Goal: Task Accomplishment & Management: Use online tool/utility

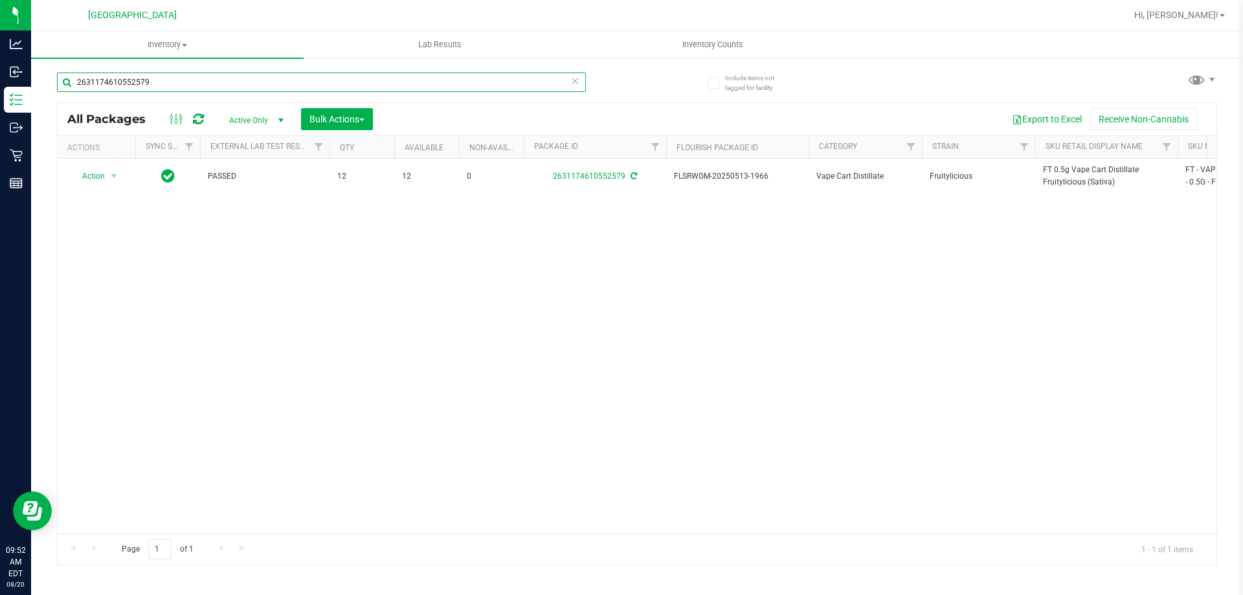
click at [119, 83] on input "2631174610552579" at bounding box center [321, 82] width 529 height 19
click at [119, 84] on input "2631174610552579" at bounding box center [321, 82] width 529 height 19
type input "9639890326828633"
click at [100, 179] on span "Action" at bounding box center [88, 177] width 35 height 18
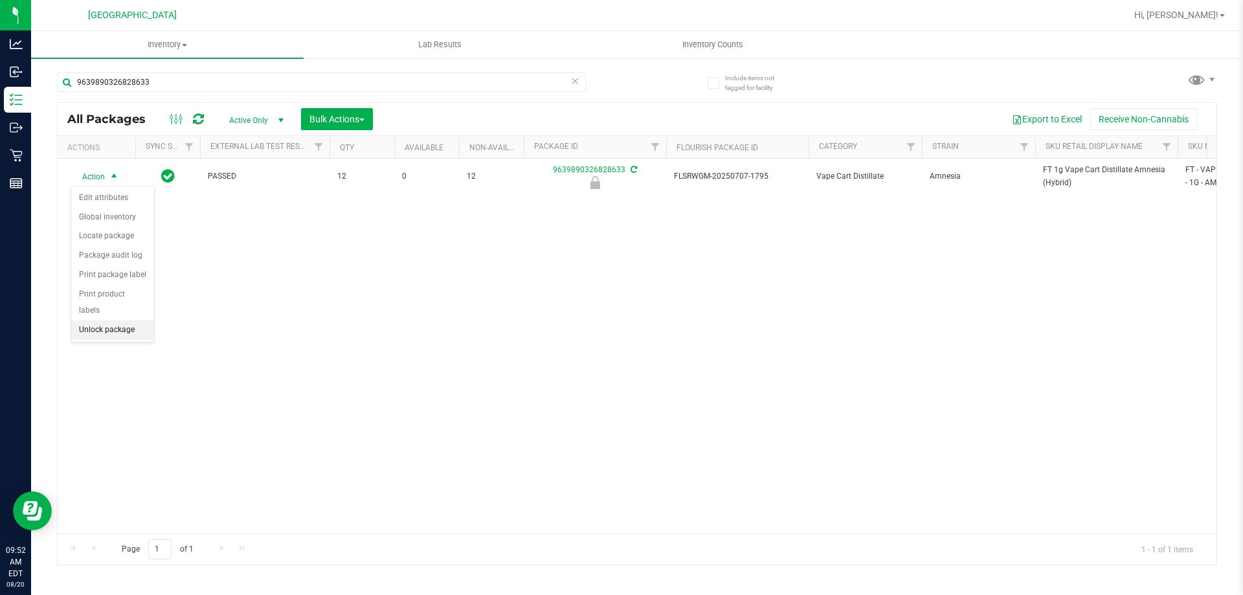
click at [119, 320] on li "Unlock package" at bounding box center [112, 329] width 83 height 19
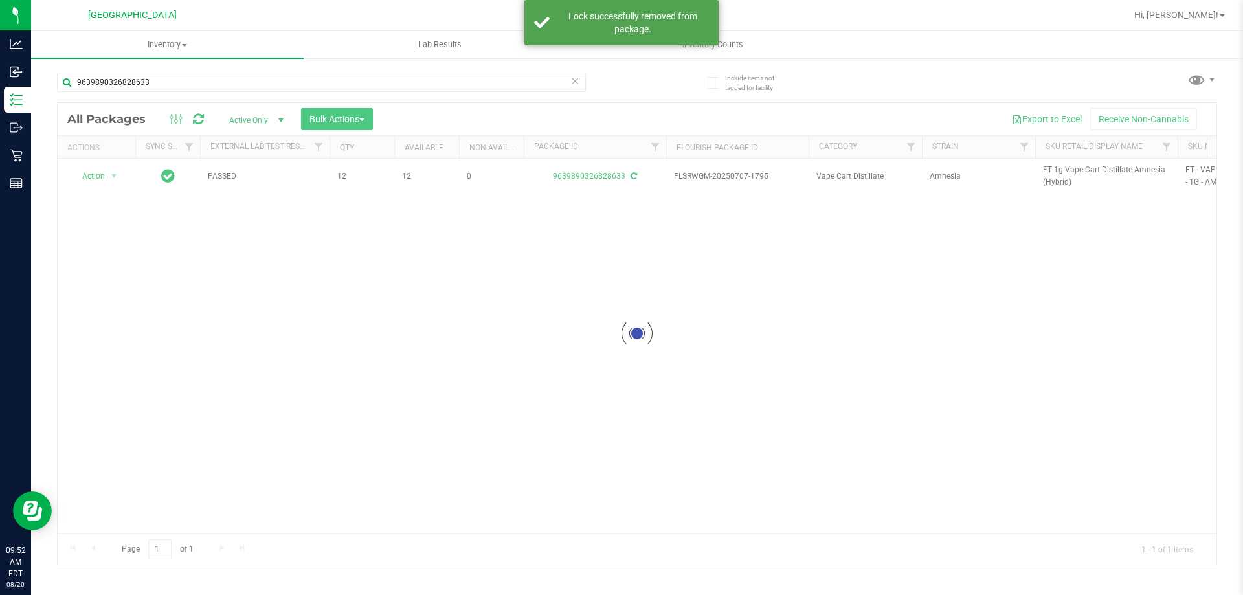
click at [1046, 170] on div at bounding box center [637, 334] width 1159 height 462
click at [1046, 170] on span "FT 1g Vape Cart Distillate Amnesia (Hybrid)" at bounding box center [1106, 176] width 127 height 25
copy tr "FT 1g Vape Cart Distillate Amnesia (Hybrid)"
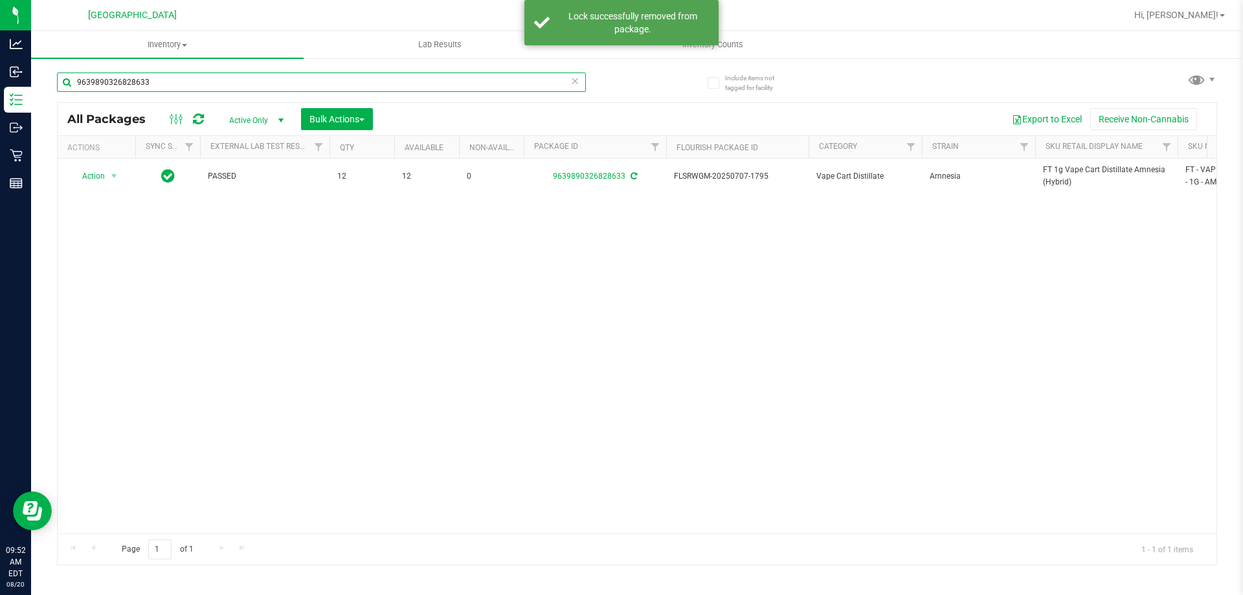
click at [368, 78] on input "9639890326828633" at bounding box center [321, 82] width 529 height 19
paste input "FT 1g Vape Cart Distillate Amnesia (Hybrid)"
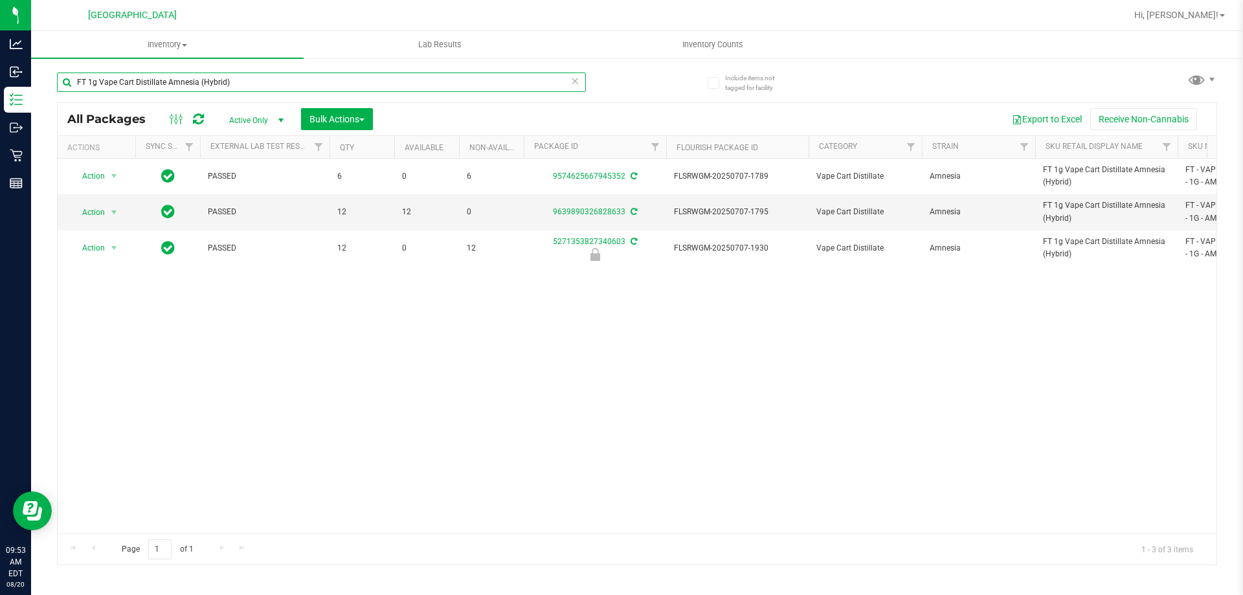
click at [319, 86] on input "FT 1g Vape Cart Distillate Amnesia (Hybrid)" at bounding box center [321, 82] width 529 height 19
click at [320, 84] on input "FT 1g Vape Cart Distillate Amnesia (Hybrid)" at bounding box center [321, 82] width 529 height 19
click at [322, 84] on input "FT 1g Vape Cart Distillate Amnesia (Hybrid)" at bounding box center [321, 82] width 529 height 19
click at [322, 83] on input "FT 1g Vape Cart Distillate Amnesia (Hybrid)" at bounding box center [321, 82] width 529 height 19
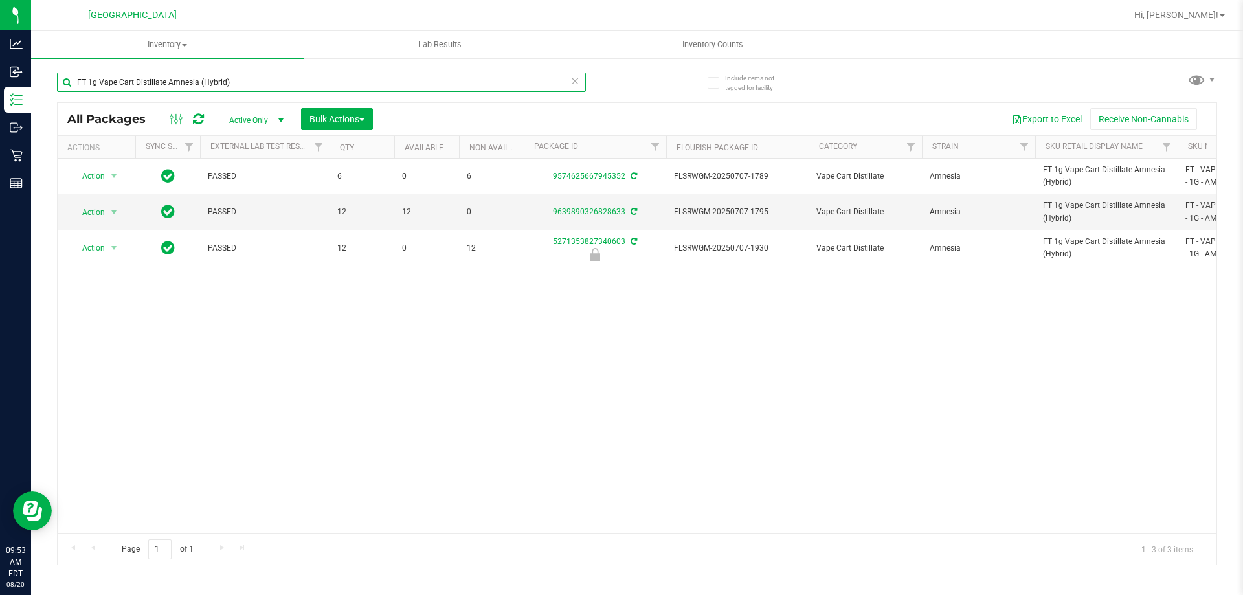
click at [322, 83] on input "FT 1g Vape Cart Distillate Amnesia (Hybrid)" at bounding box center [321, 82] width 529 height 19
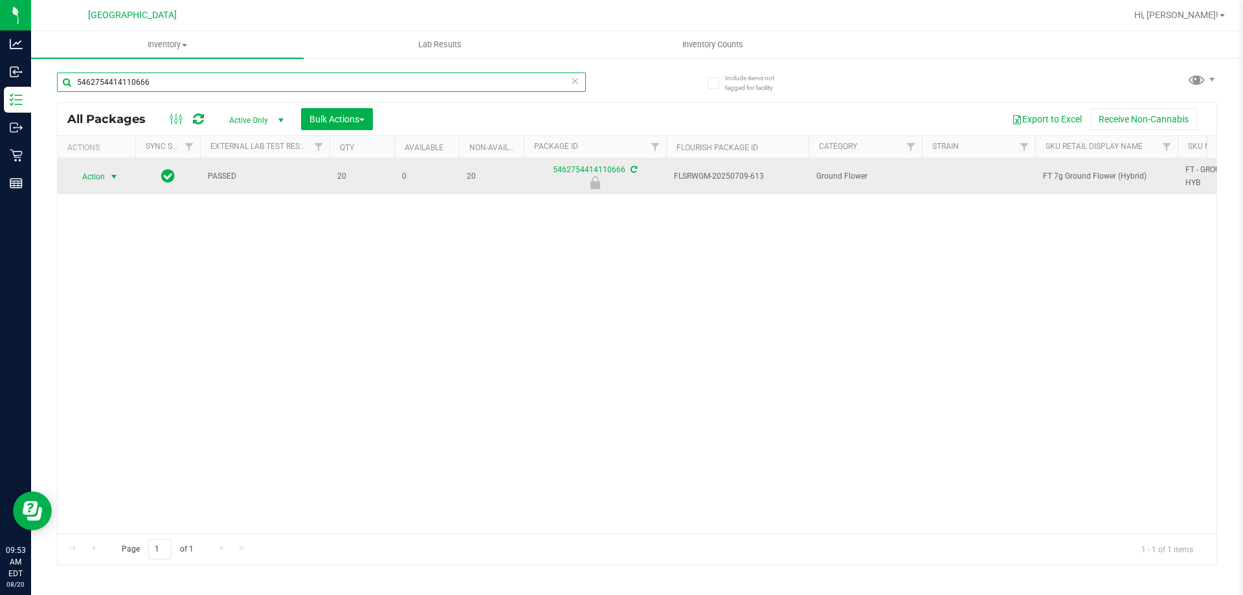
type input "5462754414110666"
click at [98, 176] on span "Action" at bounding box center [88, 177] width 35 height 18
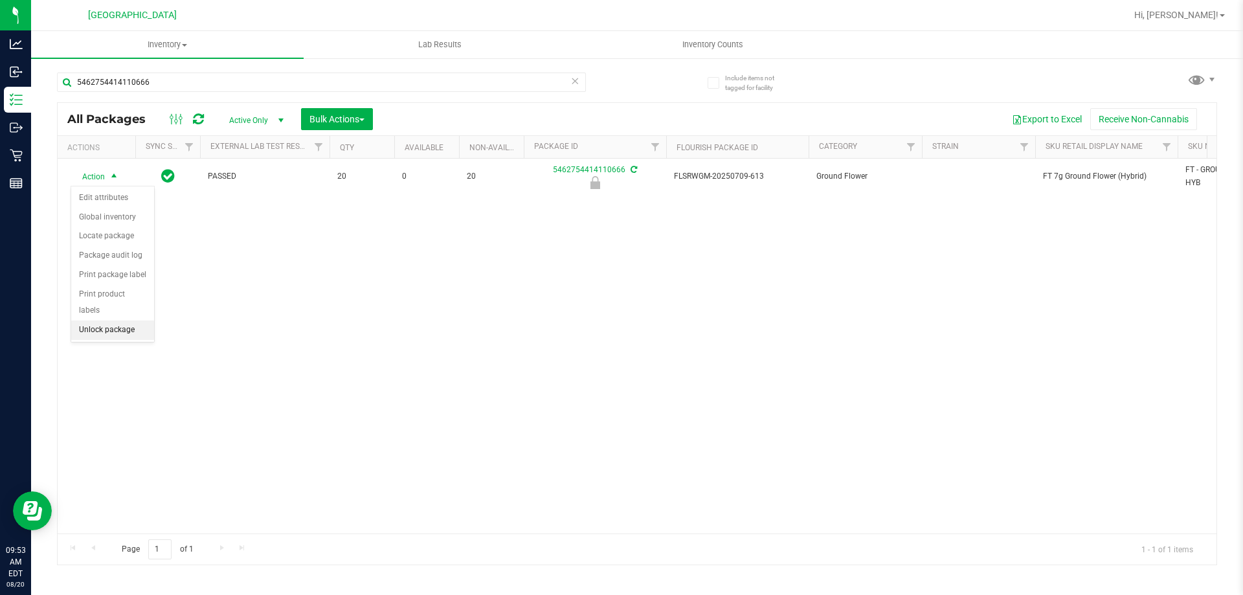
click at [104, 320] on li "Unlock package" at bounding box center [112, 329] width 83 height 19
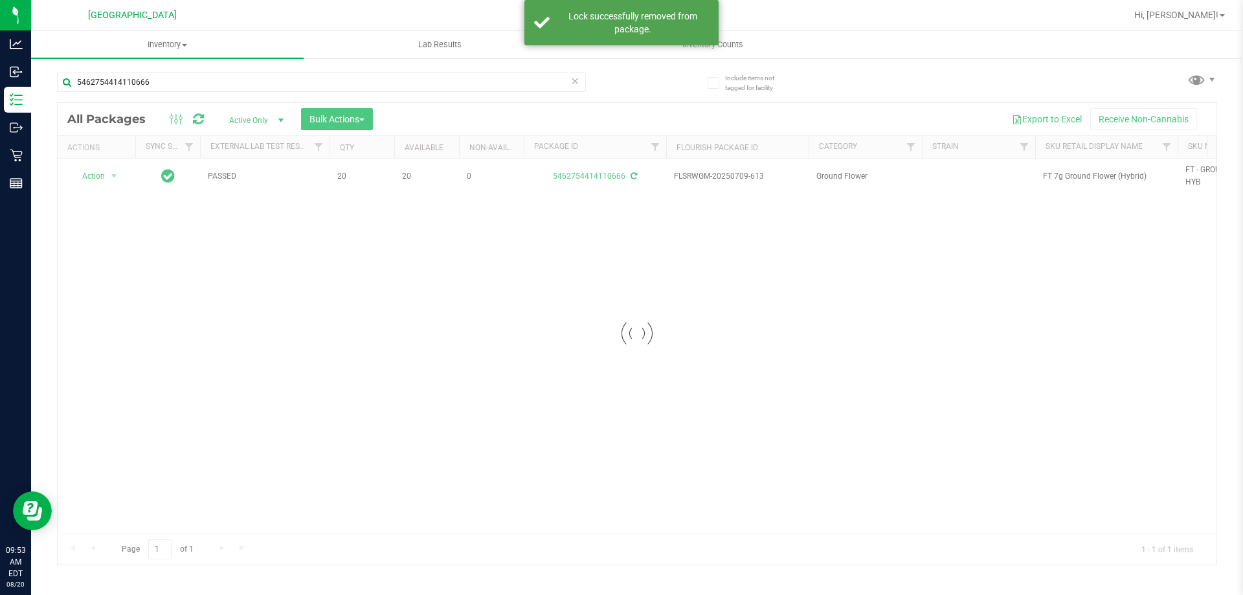
click at [1057, 174] on div at bounding box center [637, 334] width 1159 height 462
click at [1057, 174] on span "FT 7g Ground Flower (Hybrid)" at bounding box center [1106, 176] width 127 height 12
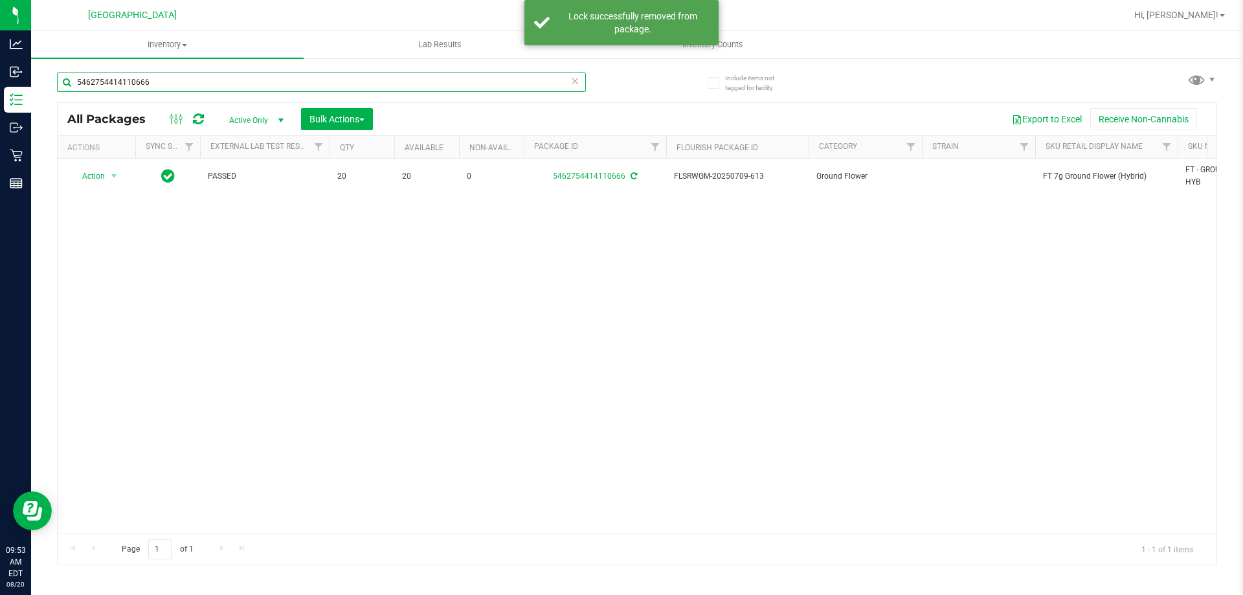
click at [197, 86] on input "5462754414110666" at bounding box center [321, 82] width 529 height 19
paste input "FT 7g Ground Flower (Hybrid)"
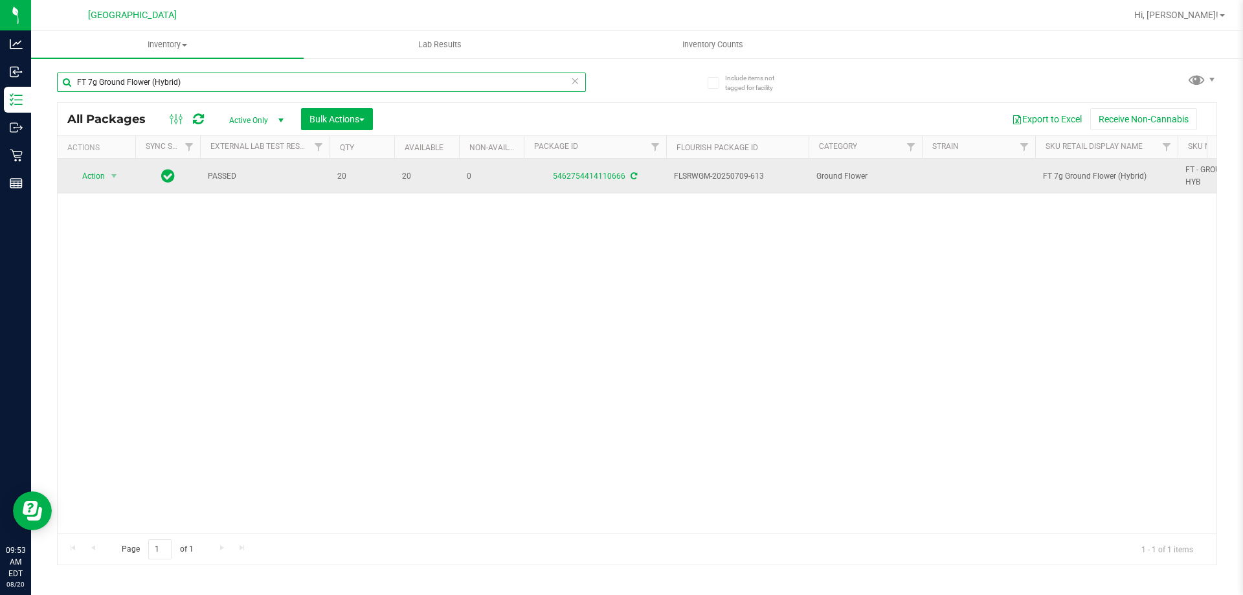
type input "FT 7g Ground Flower (Hybrid)"
